Goal: Information Seeking & Learning: Learn about a topic

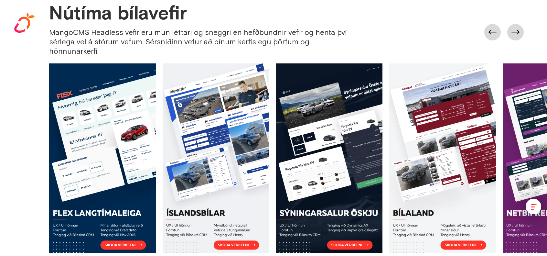
scroll to position [640, 0]
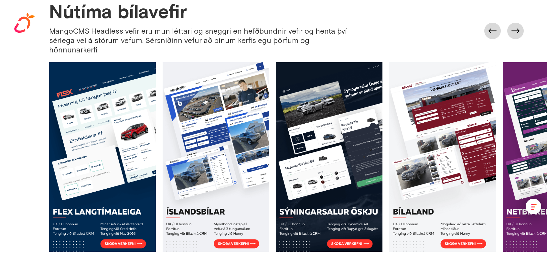
click at [55, 114] on span "[L] JS Libraries (2)" at bounding box center [43, 111] width 62 height 6
click at [51, 136] on main "[+] Subdomains (2) Copy [DOMAIN_NAME] ↳ Main HTML Document (click to view) [DOM…" at bounding box center [273, 101] width 534 height 67
click at [54, 135] on span "/*! jQuery v3.5.1" at bounding box center [51, 131] width 53 height 6
click at [66, 107] on summary "[?] Interesting Parameters (5) Copy" at bounding box center [273, 103] width 534 height 8
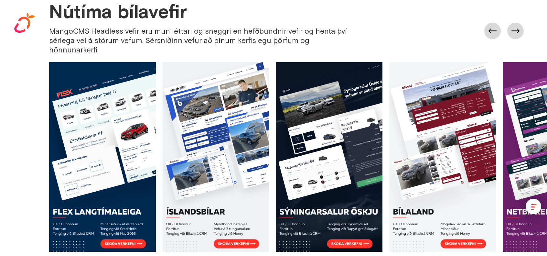
click at [37, 150] on span "api_key" at bounding box center [36, 147] width 22 height 6
click at [74, 158] on link "[URL][DOMAIN_NAME]" at bounding box center [51, 155] width 48 height 5
click at [62, 98] on span "[!] Potential Secrets (1)" at bounding box center [51, 95] width 78 height 6
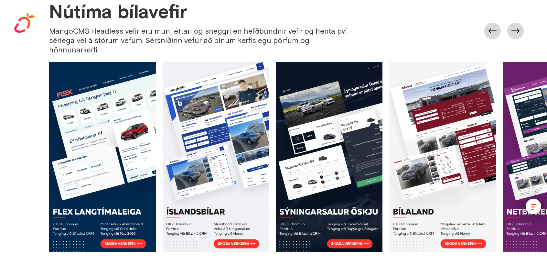
click at [57, 112] on summary "gcp-api-key (1)" at bounding box center [279, 108] width 521 height 8
click at [84, 91] on span "[!] Potential DOM XSS Sinks (7)" at bounding box center [60, 87] width 97 height 6
click at [65, 83] on span "[/] Endpoints & Paths (62)" at bounding box center [52, 80] width 81 height 6
click at [50, 72] on span "[+] Subdomains (2)" at bounding box center [40, 72] width 56 height 6
